Goal: Find specific page/section: Find specific page/section

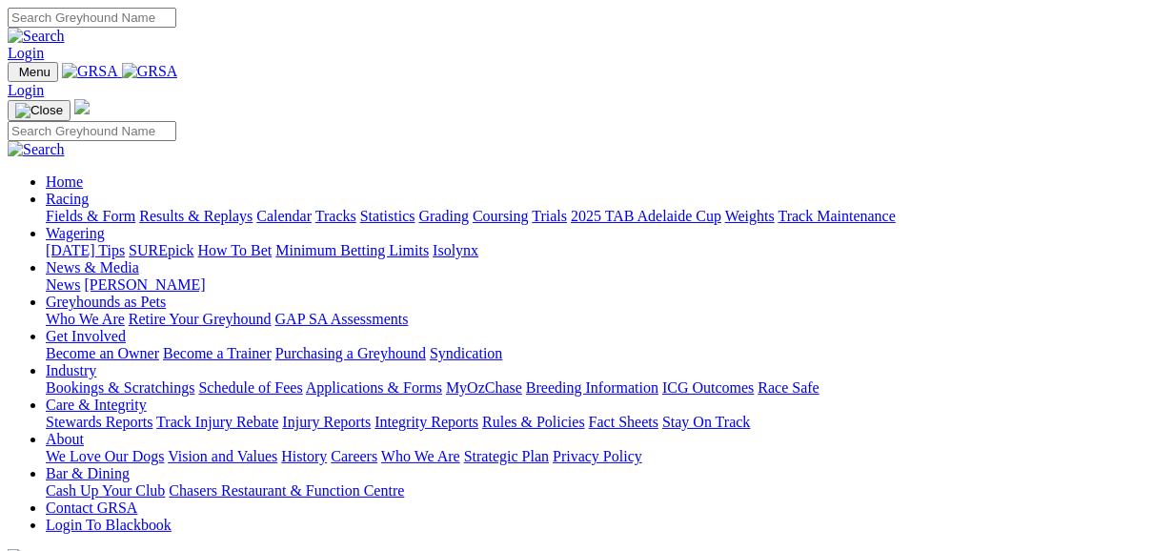
click at [90, 208] on link "Fields & Form" at bounding box center [91, 216] width 90 height 16
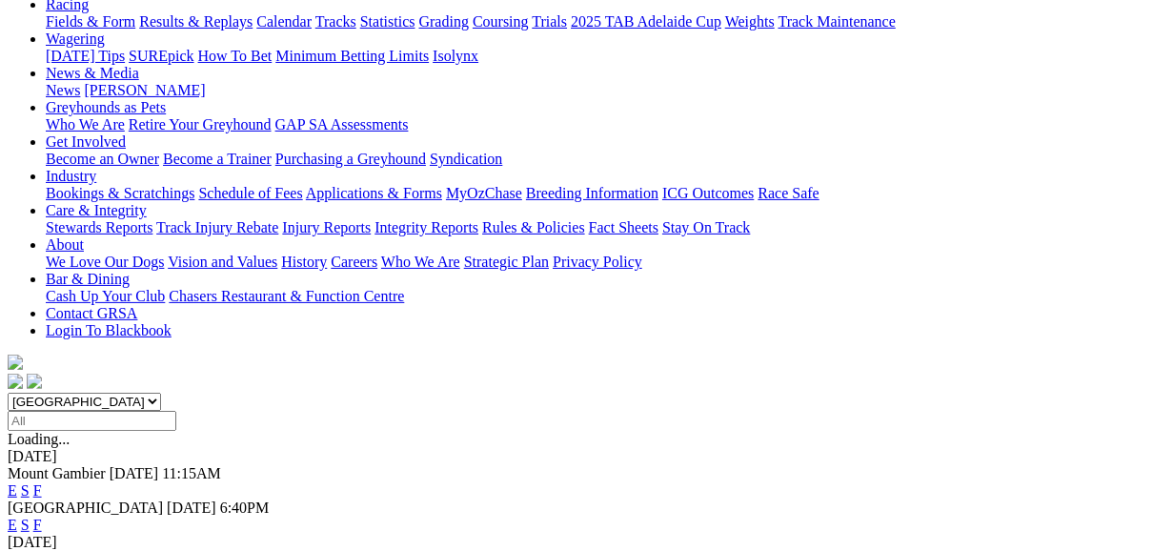
scroll to position [305, 0]
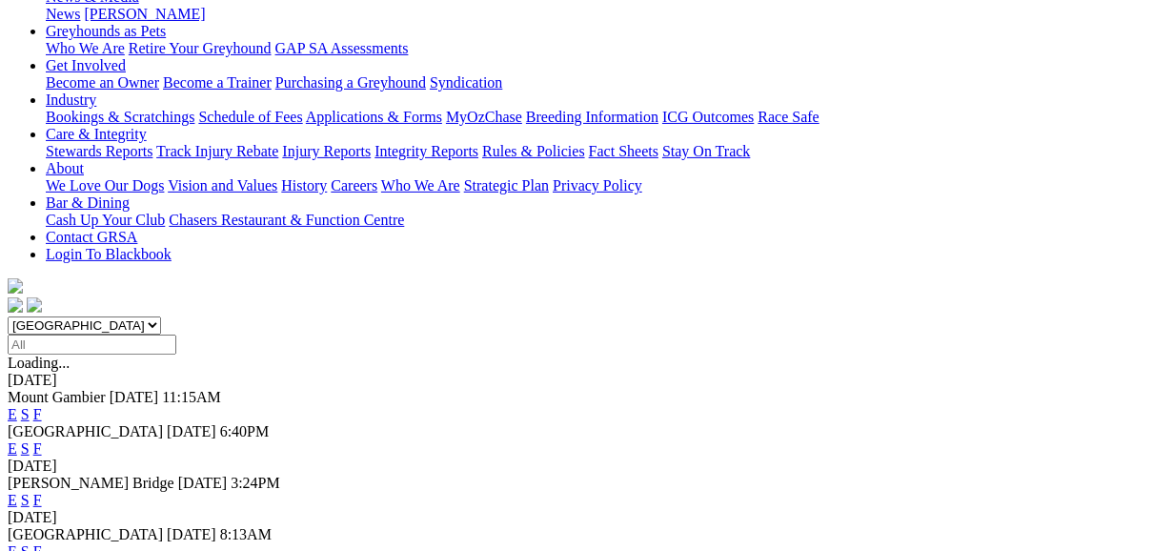
click at [42, 440] on link "F" at bounding box center [37, 448] width 9 height 16
